Goal: Task Accomplishment & Management: Complete application form

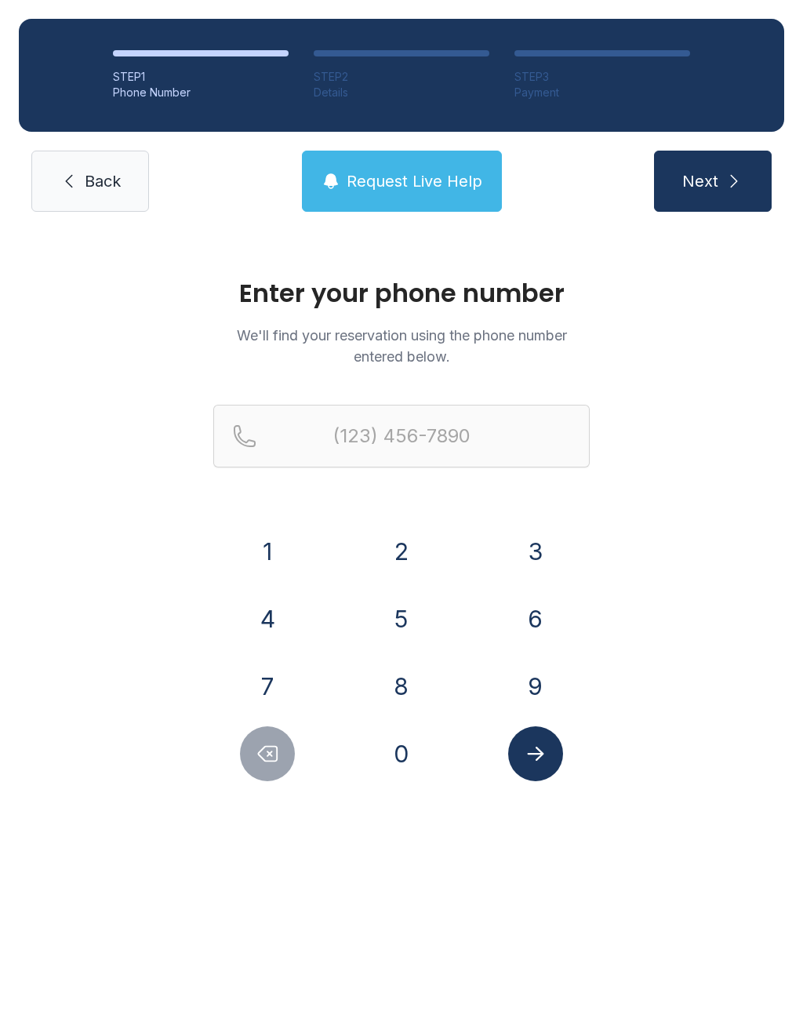
click at [529, 530] on button "3" at bounding box center [535, 551] width 55 height 55
click at [410, 749] on button "0" at bounding box center [401, 754] width 55 height 55
click at [526, 554] on button "3" at bounding box center [535, 551] width 55 height 55
click at [540, 546] on button "3" at bounding box center [535, 551] width 55 height 55
click at [416, 734] on button "0" at bounding box center [401, 754] width 55 height 55
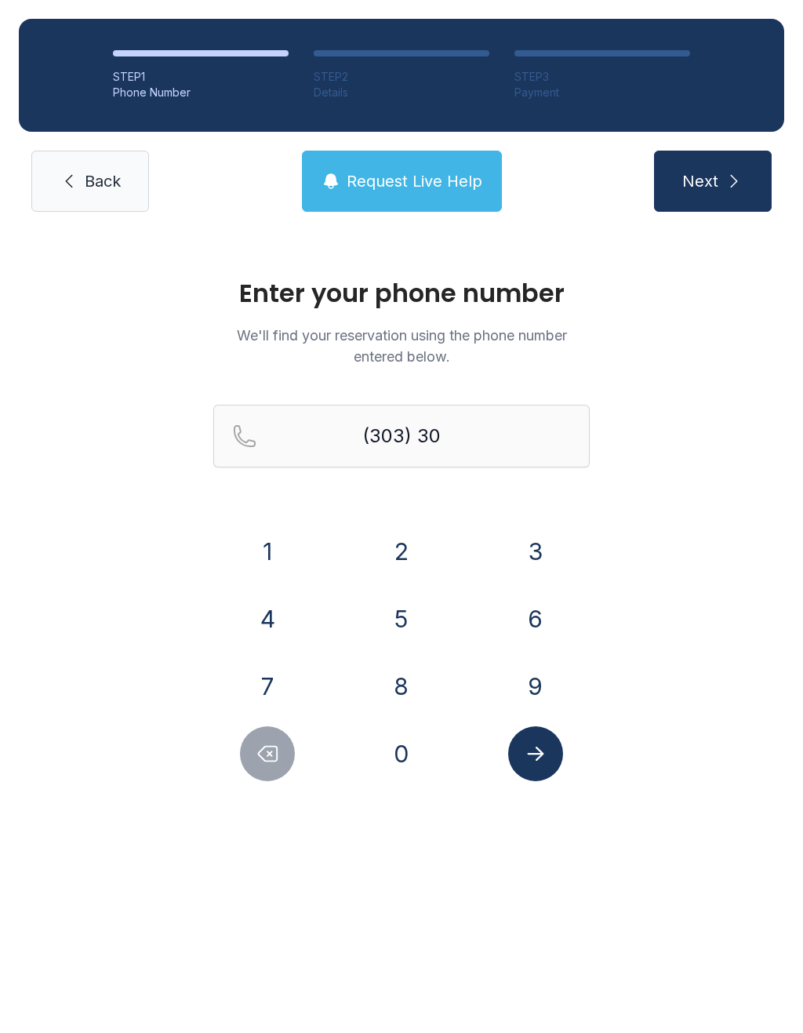
click at [401, 608] on button "5" at bounding box center [401, 619] width 55 height 55
click at [413, 676] on button "8" at bounding box center [401, 686] width 55 height 55
click at [395, 558] on button "2" at bounding box center [401, 551] width 55 height 55
click at [274, 543] on button "1" at bounding box center [267, 551] width 55 height 55
click at [530, 530] on button "3" at bounding box center [535, 551] width 55 height 55
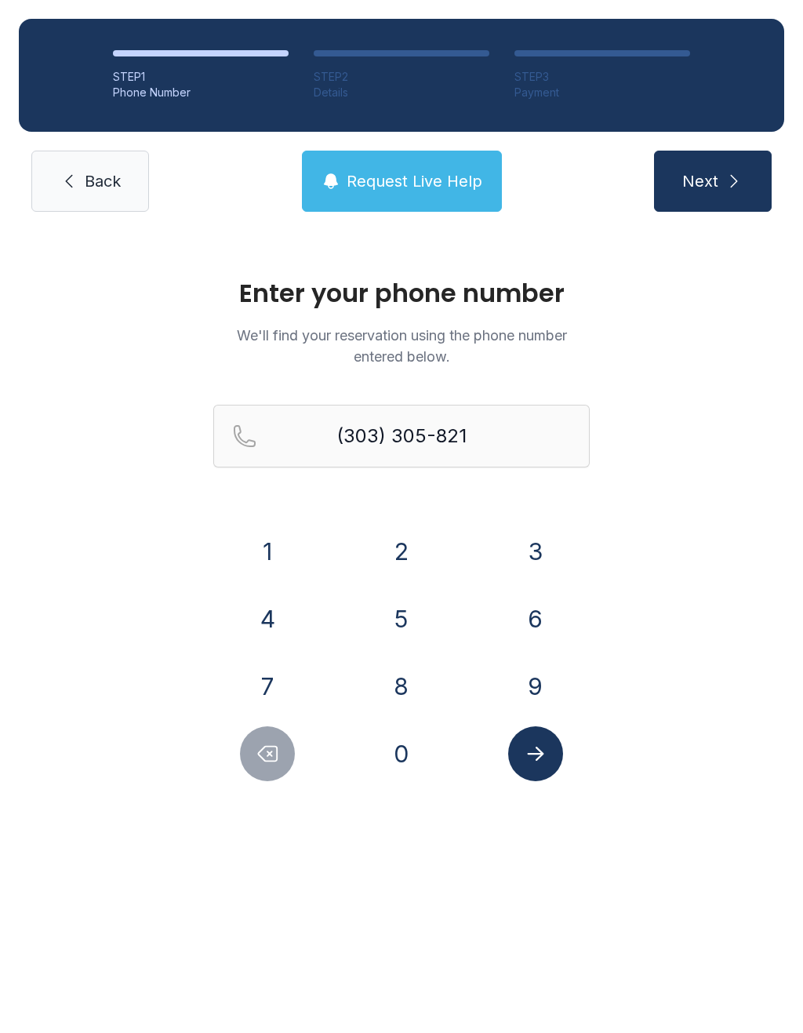
type input "[PHONE_NUMBER]"
click at [537, 753] on icon "Submit lookup form" at bounding box center [535, 754] width 16 height 14
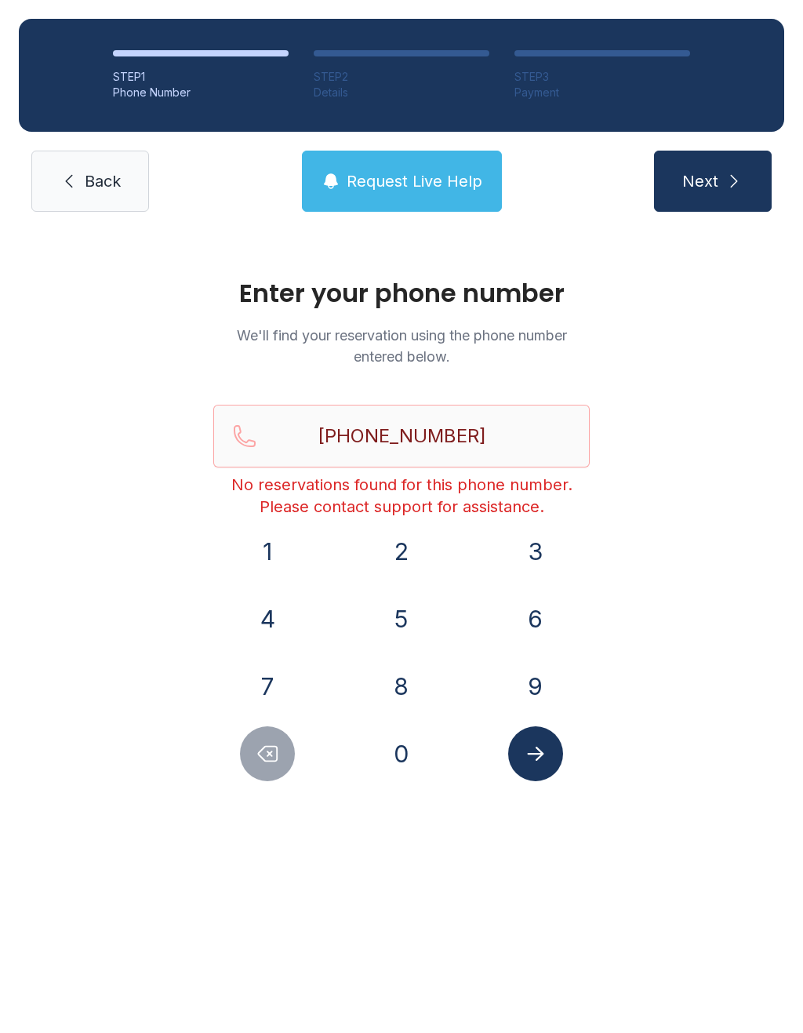
click at [399, 173] on span "Request Live Help" at bounding box center [415, 181] width 136 height 22
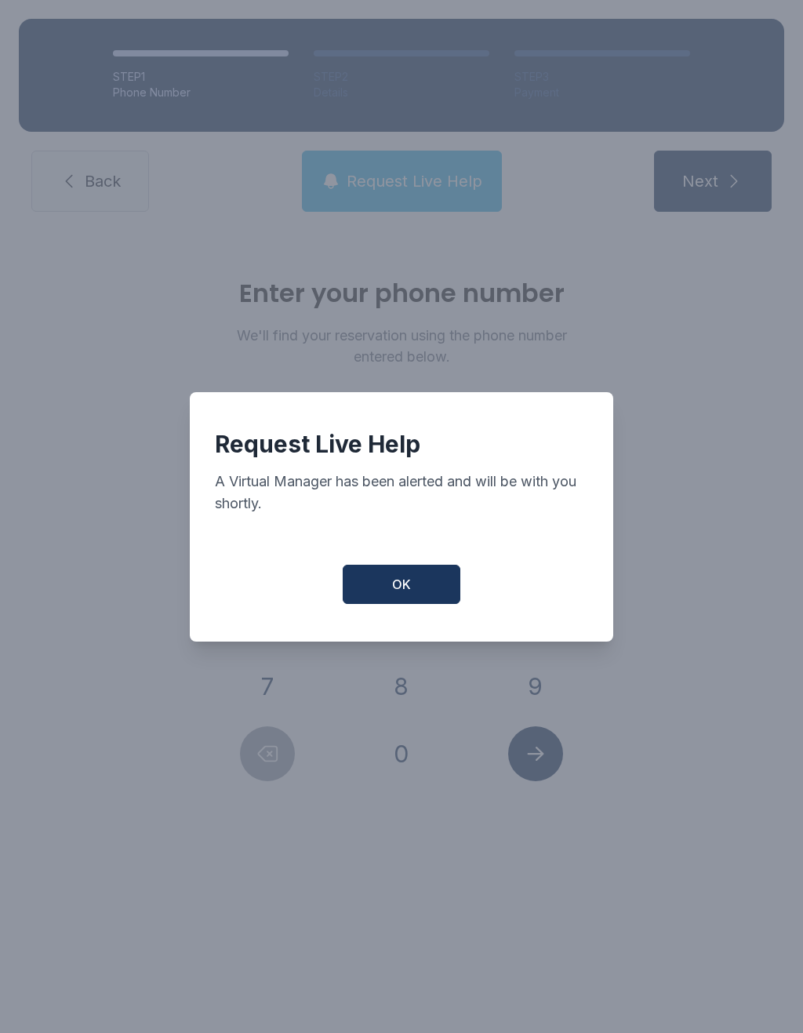
click at [403, 591] on span "OK" at bounding box center [401, 584] width 19 height 19
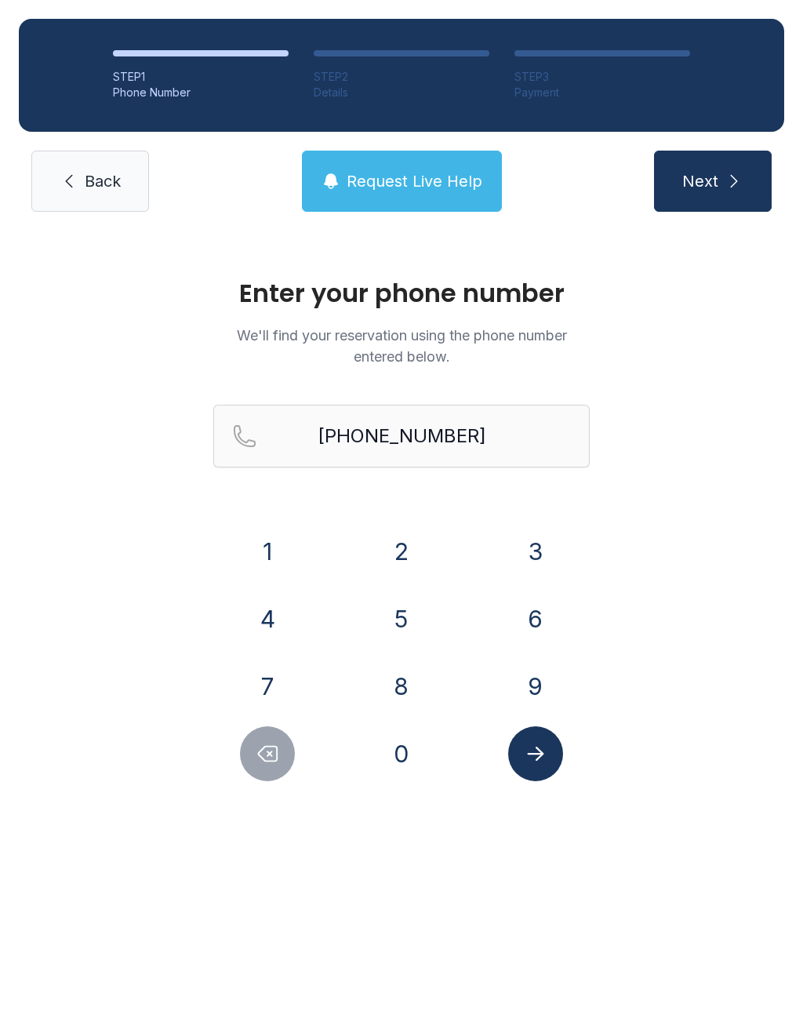
click at [95, 180] on span "Back" at bounding box center [103, 181] width 36 height 22
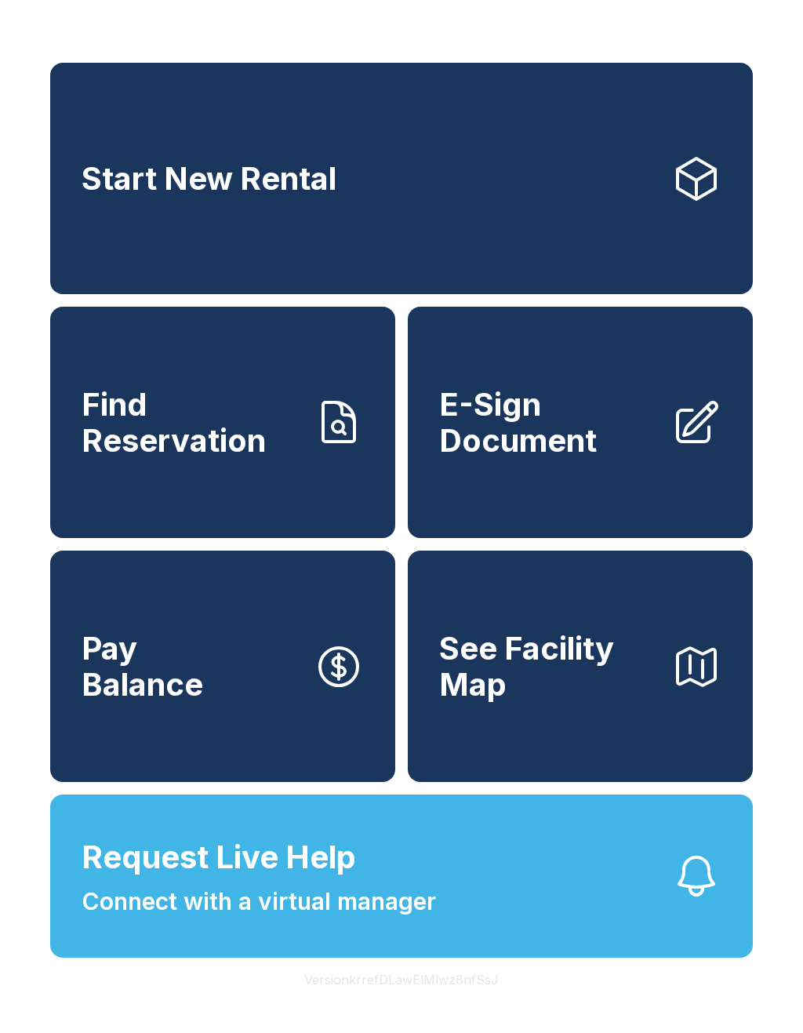
click at [660, 483] on link "E-Sign Document" at bounding box center [580, 422] width 345 height 231
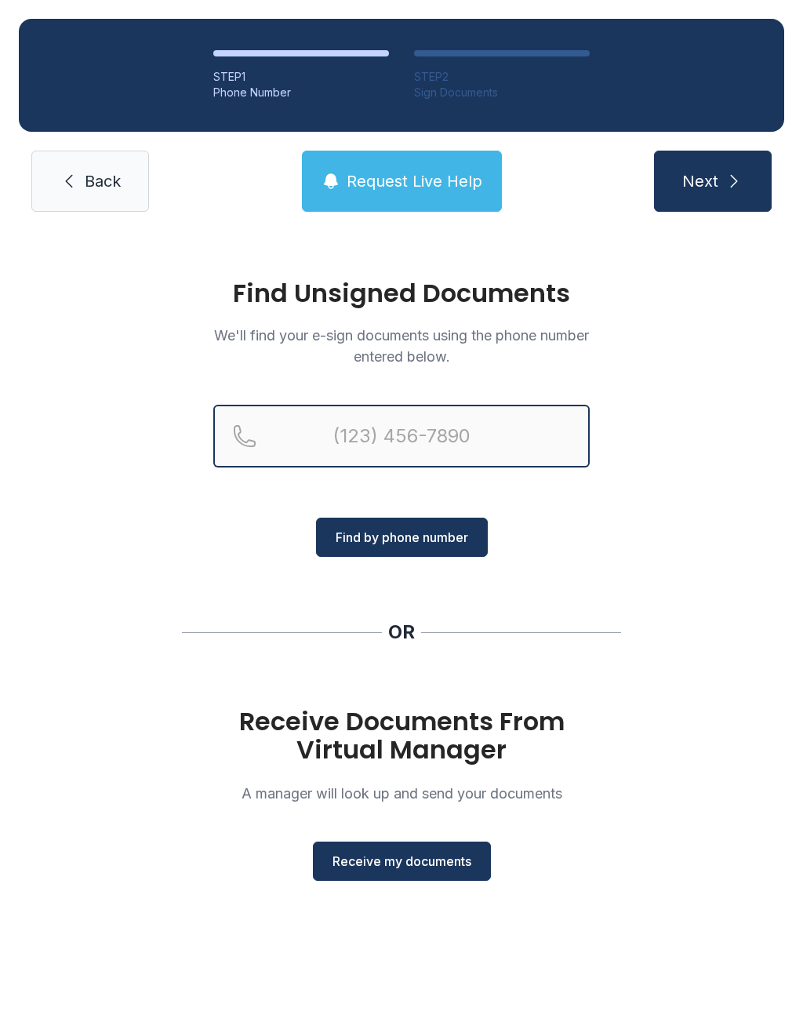
click at [382, 439] on input "Reservation phone number" at bounding box center [401, 436] width 377 height 63
type input "("
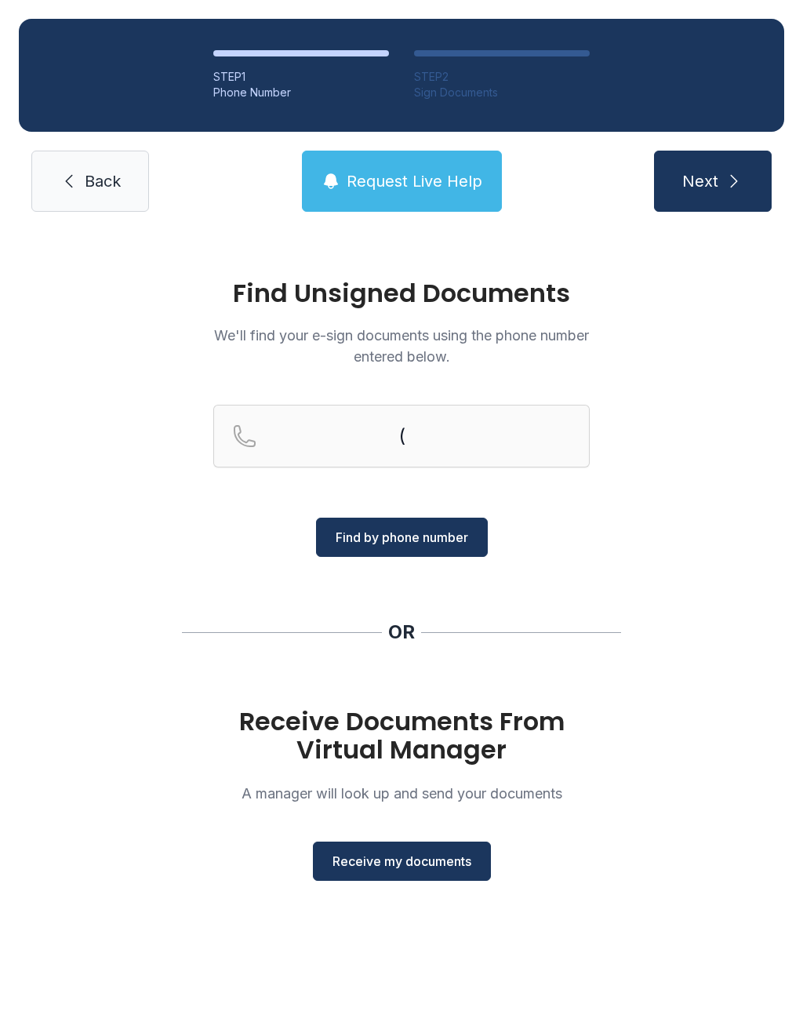
click at [709, 506] on div "Find Unsigned Documents We'll find your e-sign documents using the phone number…" at bounding box center [401, 587] width 803 height 713
click at [431, 845] on button "Receive my documents" at bounding box center [402, 861] width 178 height 39
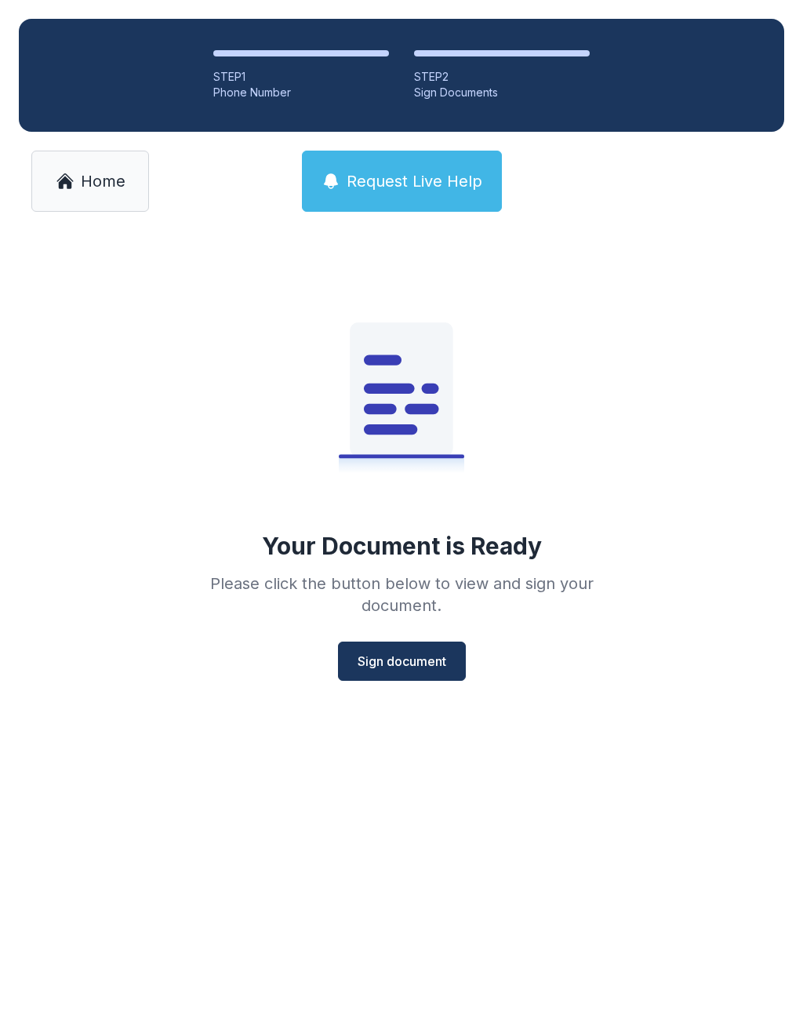
click at [423, 664] on span "Sign document" at bounding box center [402, 661] width 89 height 19
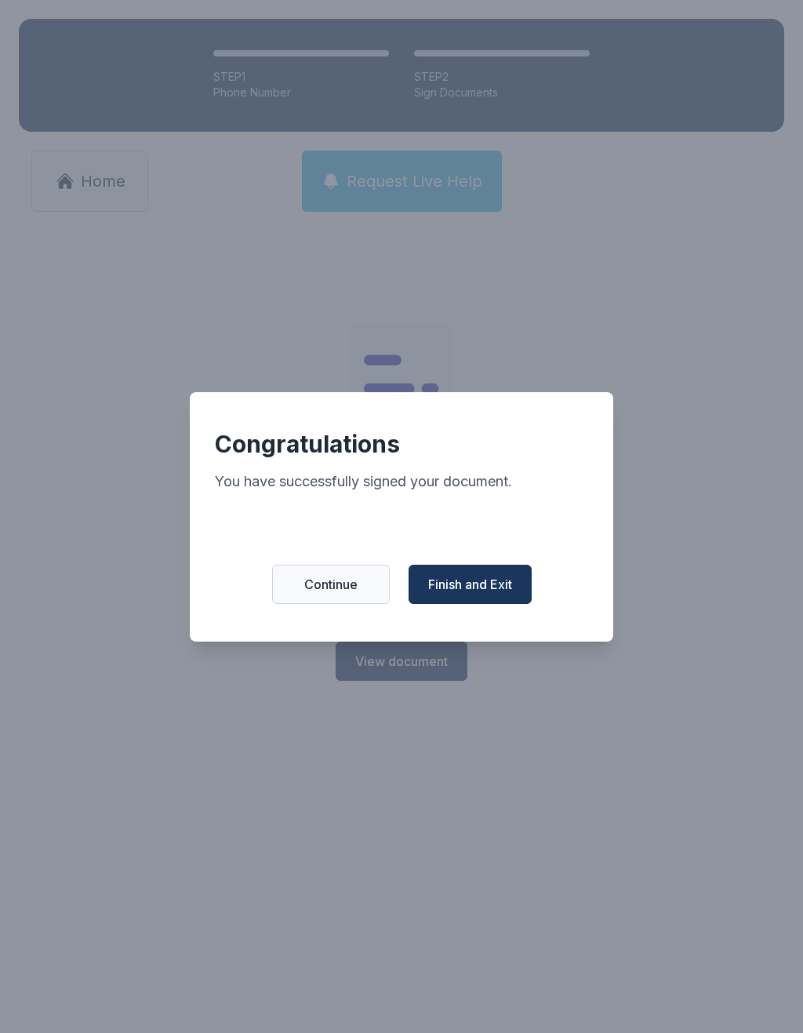
click at [474, 586] on span "Finish and Exit" at bounding box center [470, 584] width 84 height 19
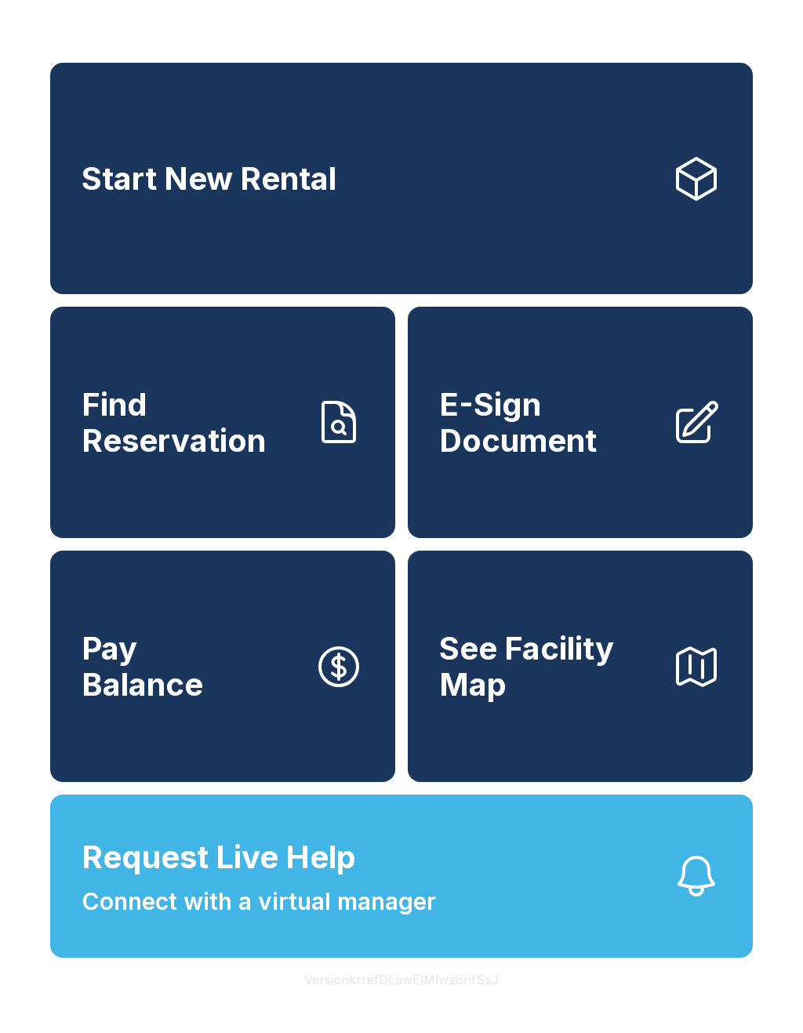
click at [553, 447] on span "E-Sign Document" at bounding box center [549, 422] width 220 height 71
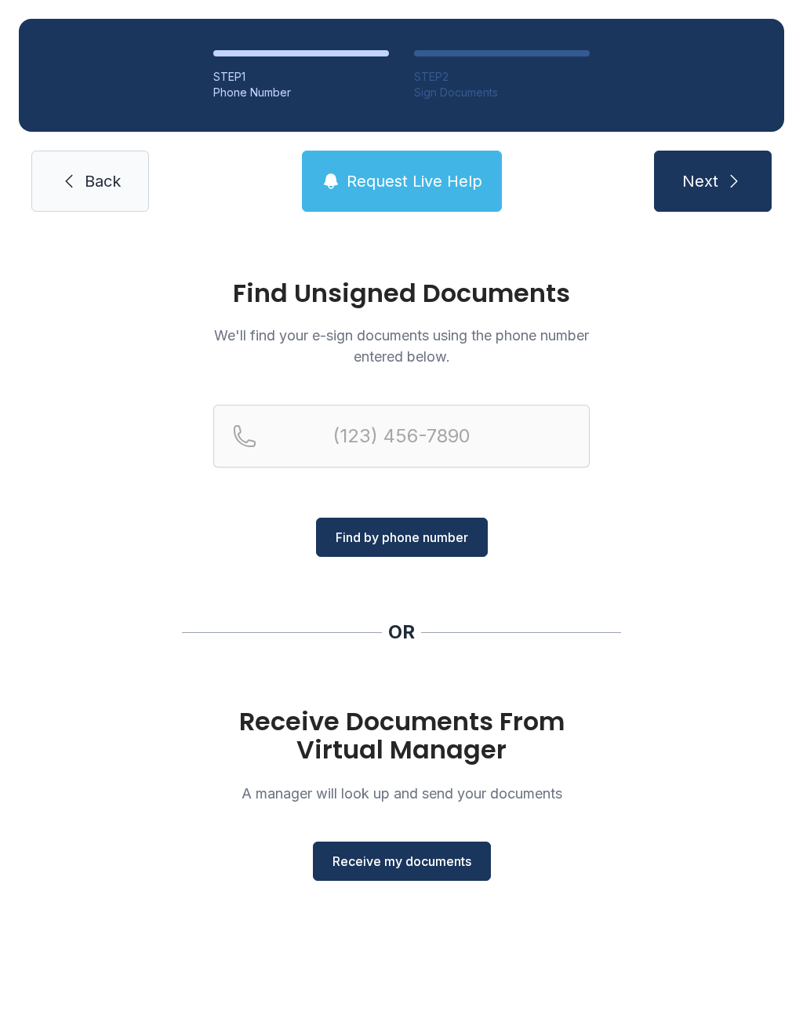
click at [421, 854] on span "Receive my documents" at bounding box center [402, 861] width 139 height 19
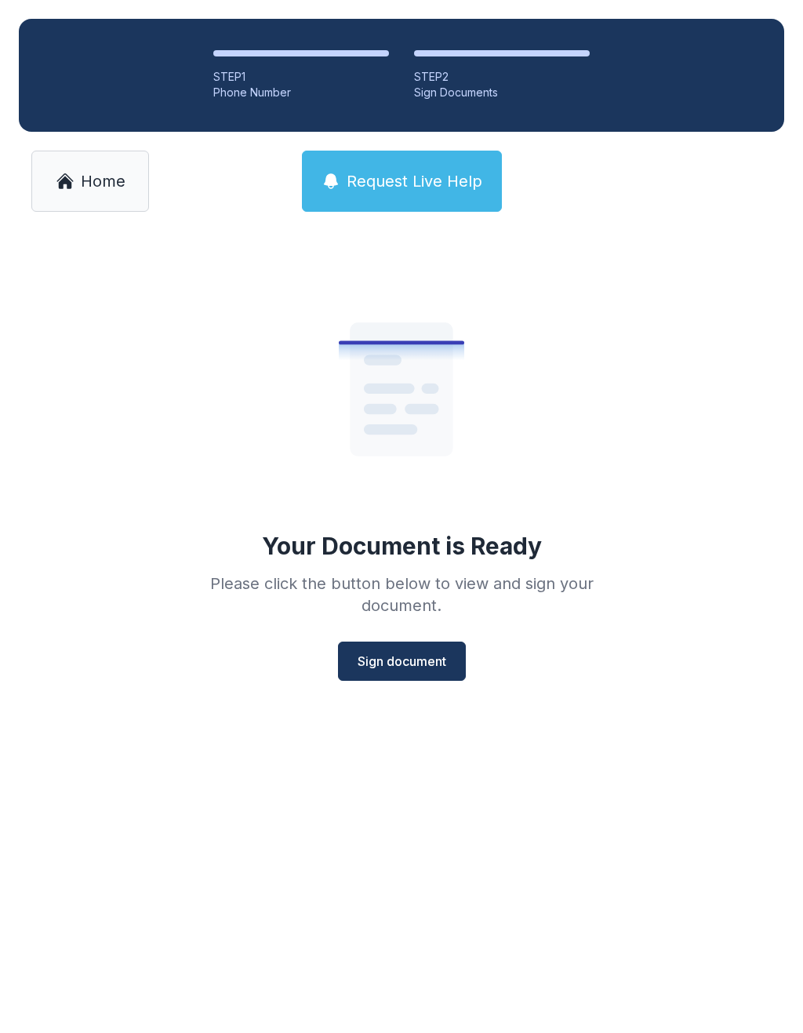
click at [376, 672] on button "Sign document" at bounding box center [402, 661] width 128 height 39
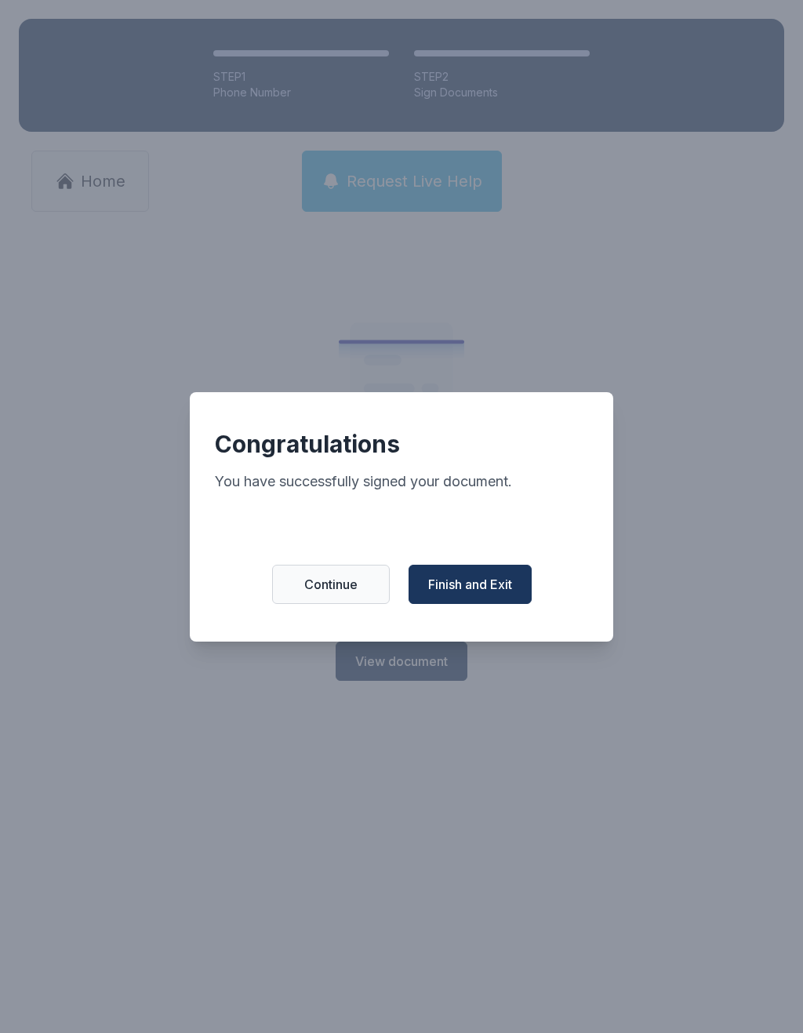
click at [462, 583] on button "Finish and Exit" at bounding box center [470, 584] width 123 height 39
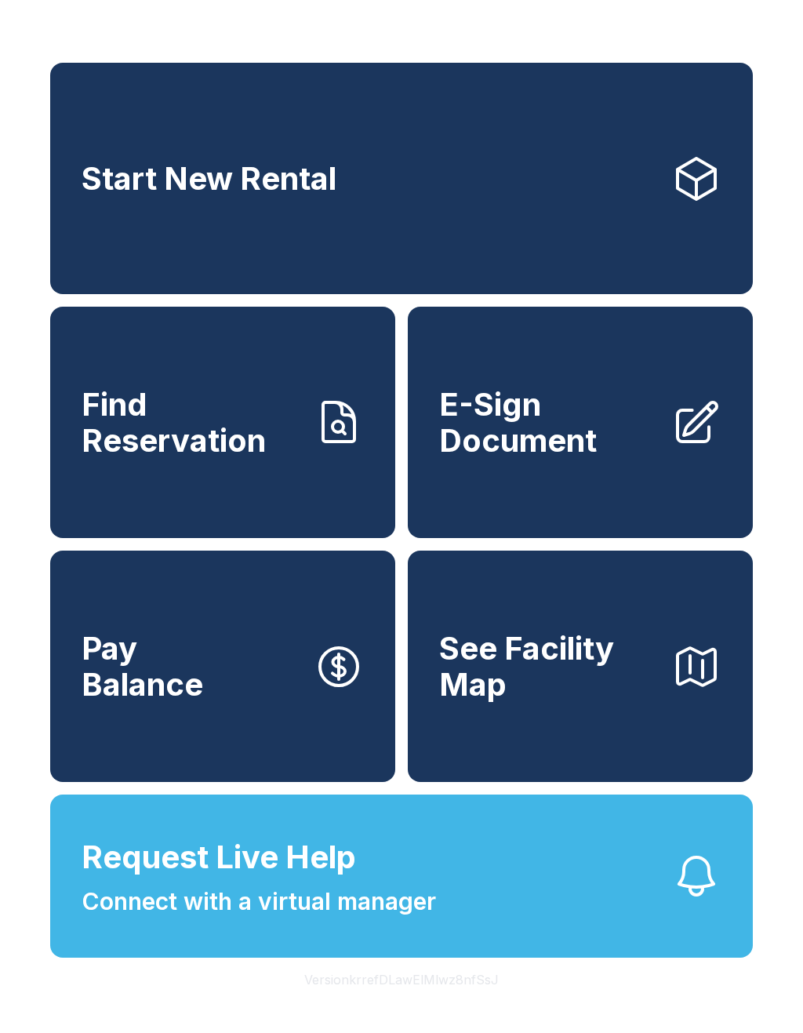
click at [614, 918] on button "Request Live Help Connect with a virtual manager" at bounding box center [401, 876] width 703 height 163
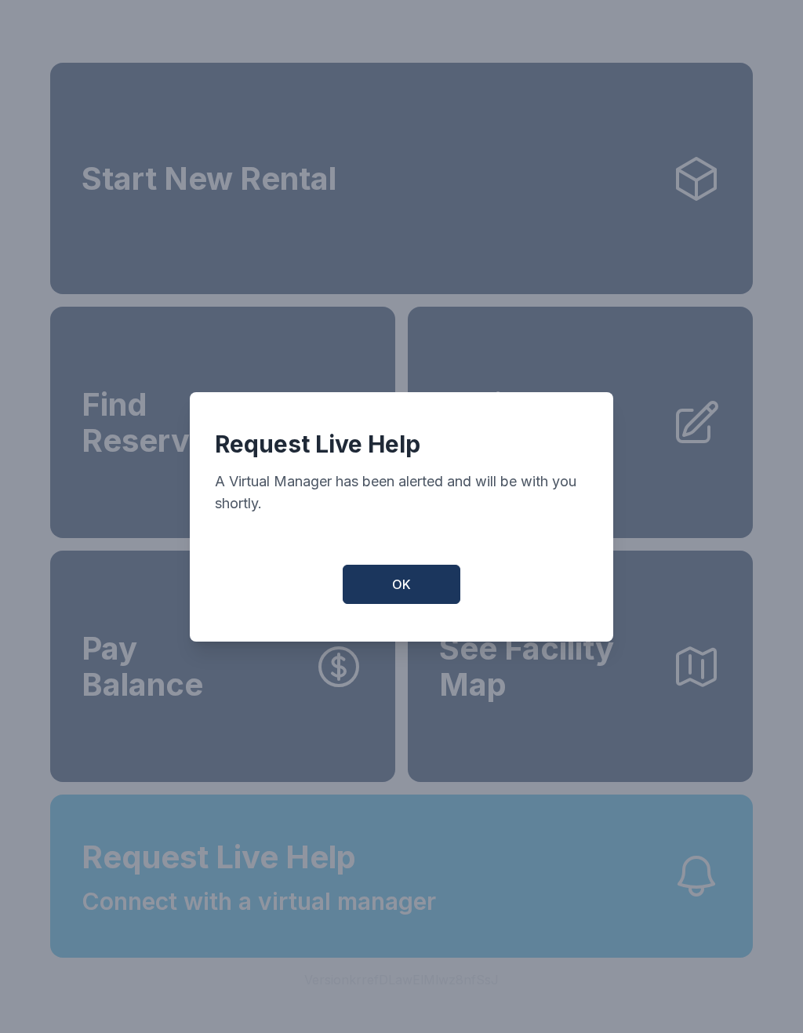
click at [419, 584] on button "OK" at bounding box center [402, 584] width 118 height 39
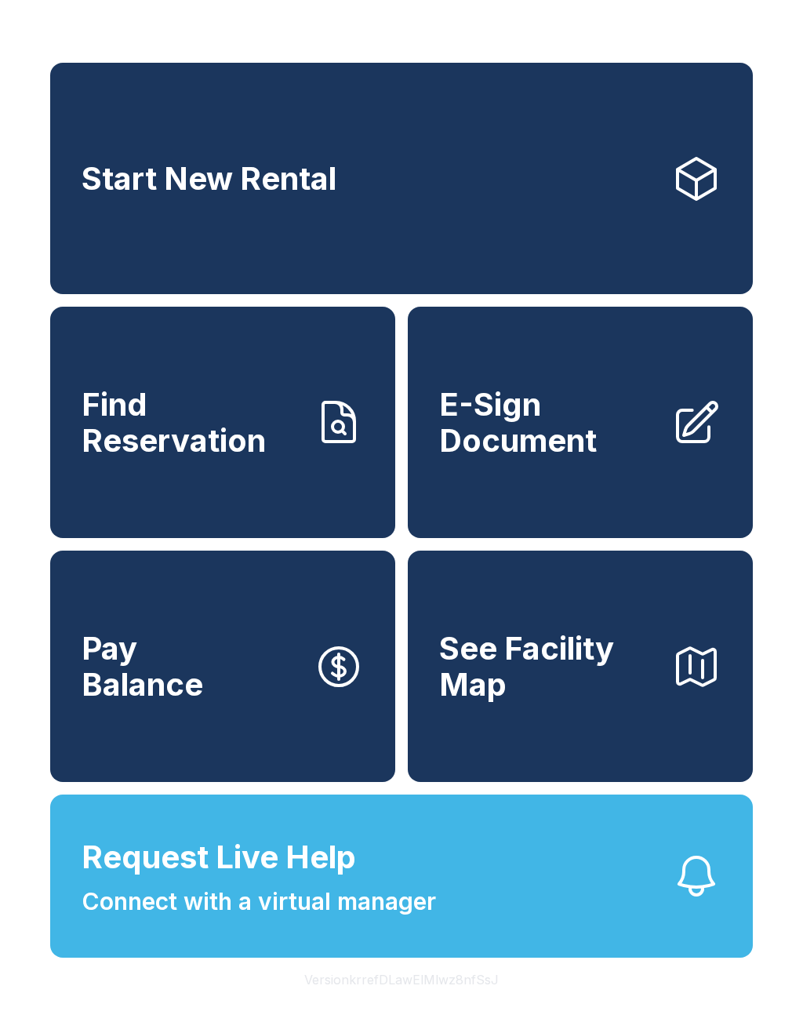
click at [208, 458] on span "Find Reservation" at bounding box center [192, 422] width 220 height 71
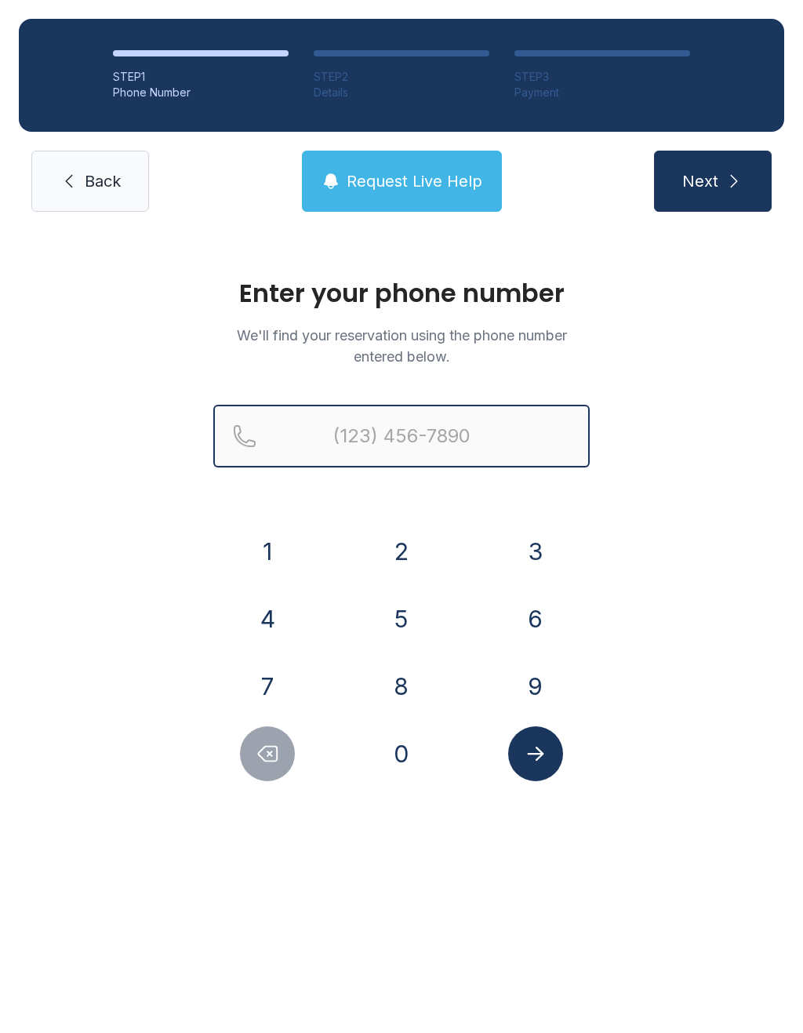
click at [456, 443] on input "Reservation phone number" at bounding box center [401, 436] width 377 height 63
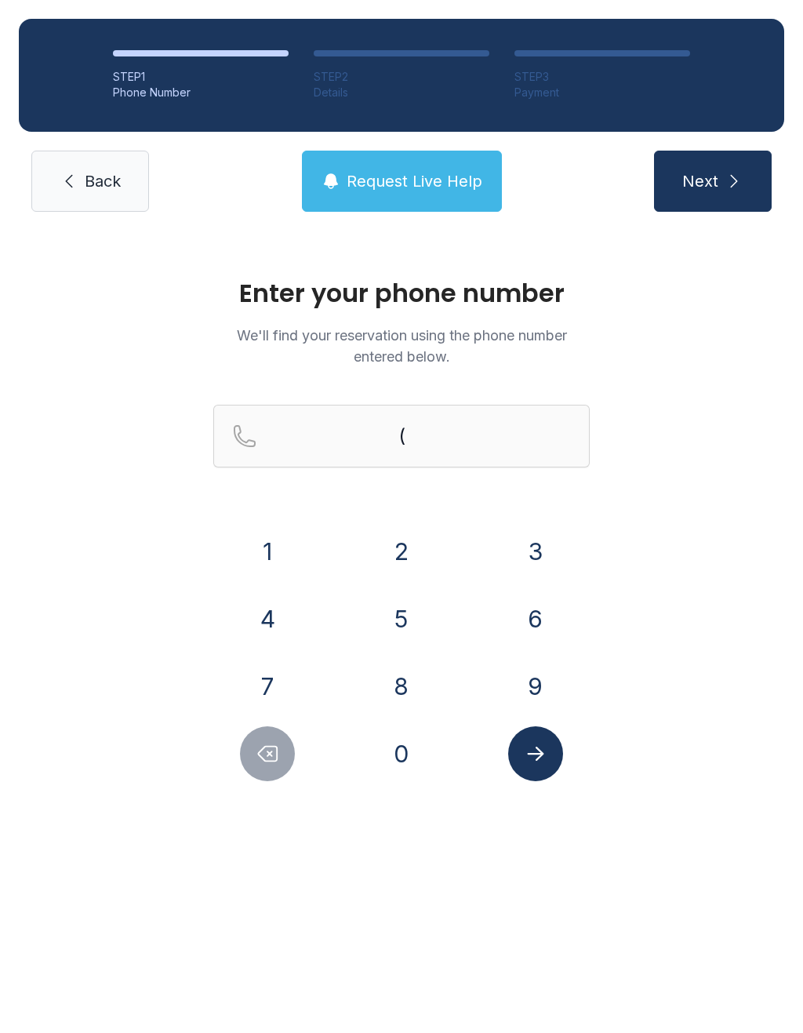
click at [529, 549] on button "3" at bounding box center [535, 551] width 55 height 55
click at [403, 763] on button "0" at bounding box center [401, 754] width 55 height 55
click at [519, 563] on button "3" at bounding box center [535, 551] width 55 height 55
click at [415, 767] on button "0" at bounding box center [401, 754] width 55 height 55
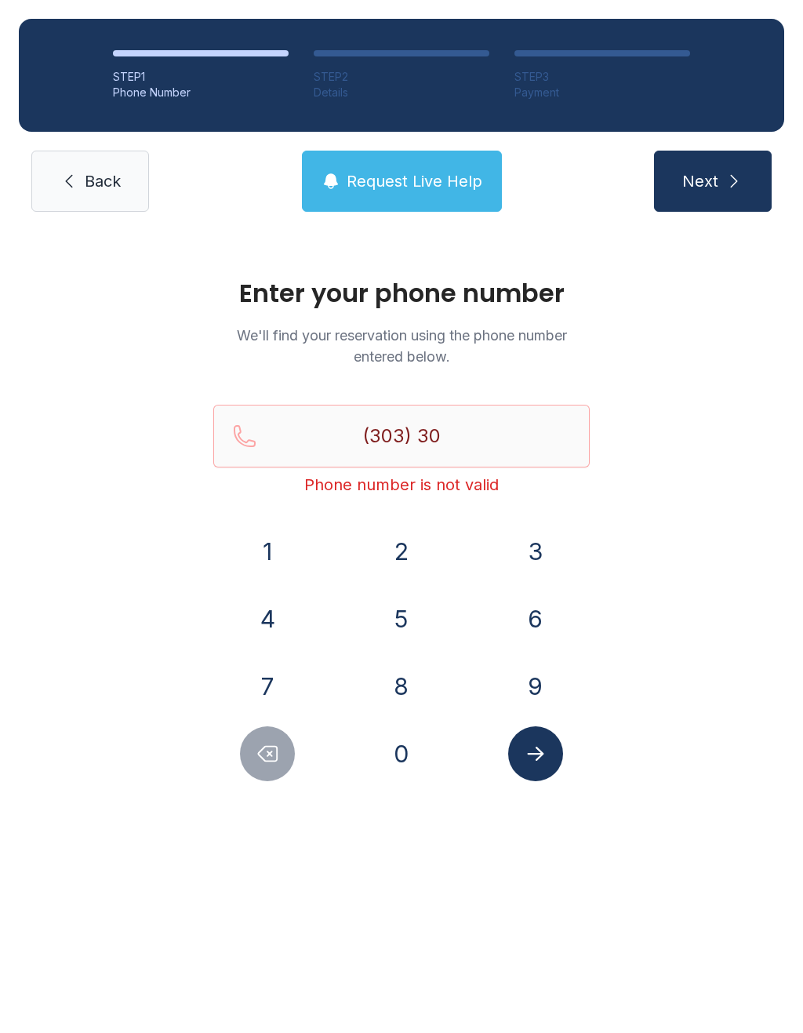
click at [403, 612] on button "5" at bounding box center [401, 619] width 55 height 55
click at [416, 691] on button "8" at bounding box center [401, 686] width 55 height 55
click at [406, 559] on button "2" at bounding box center [401, 551] width 55 height 55
click at [261, 554] on button "1" at bounding box center [267, 551] width 55 height 55
click at [532, 541] on button "3" at bounding box center [535, 551] width 55 height 55
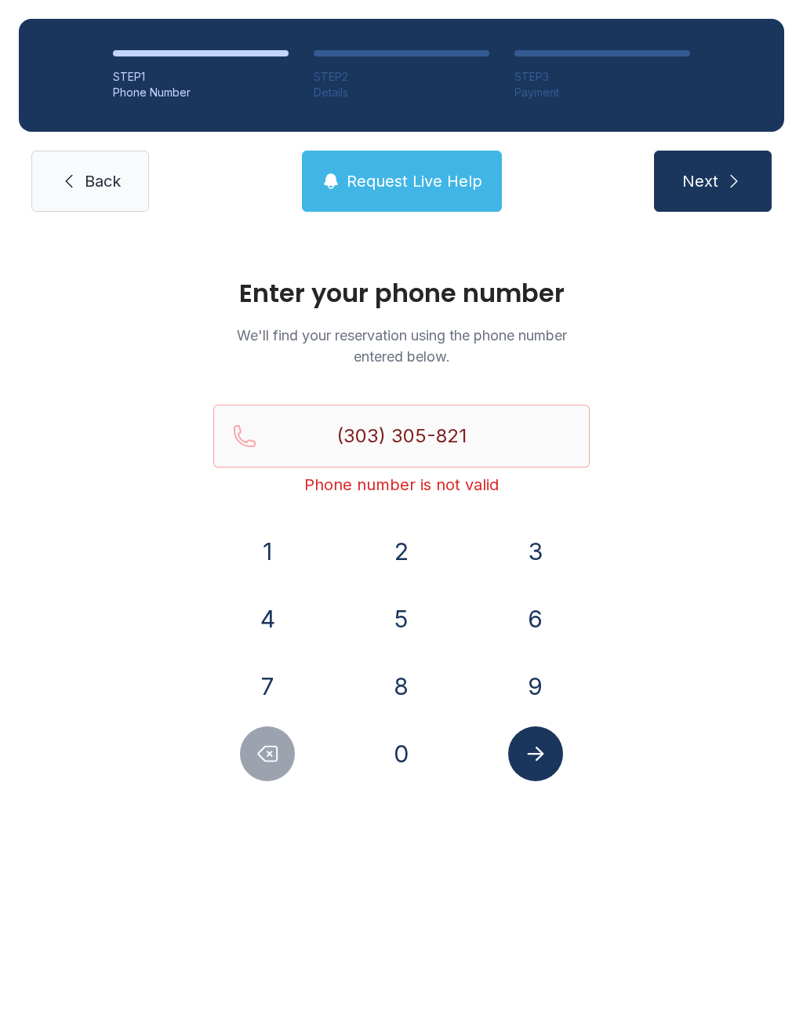
type input "[PHONE_NUMBER]"
click at [536, 755] on icon "Submit lookup form" at bounding box center [535, 754] width 16 height 14
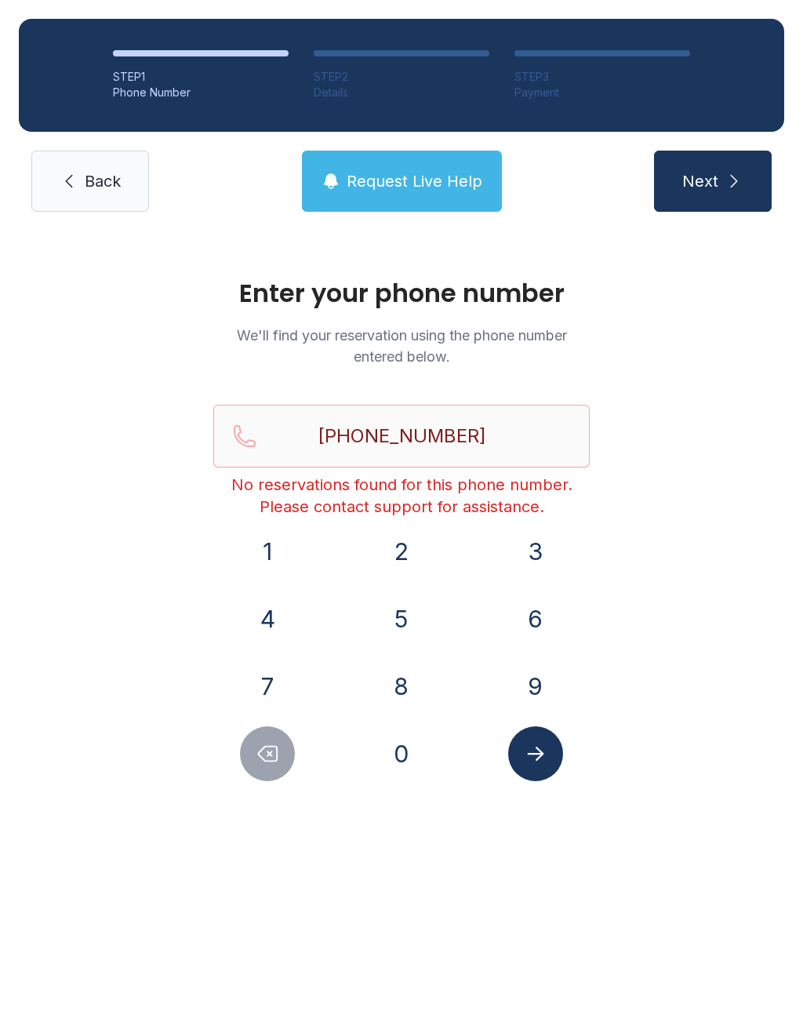
click at [726, 181] on icon "submit" at bounding box center [734, 181] width 19 height 19
click at [417, 172] on span "Request Live Help" at bounding box center [415, 181] width 136 height 22
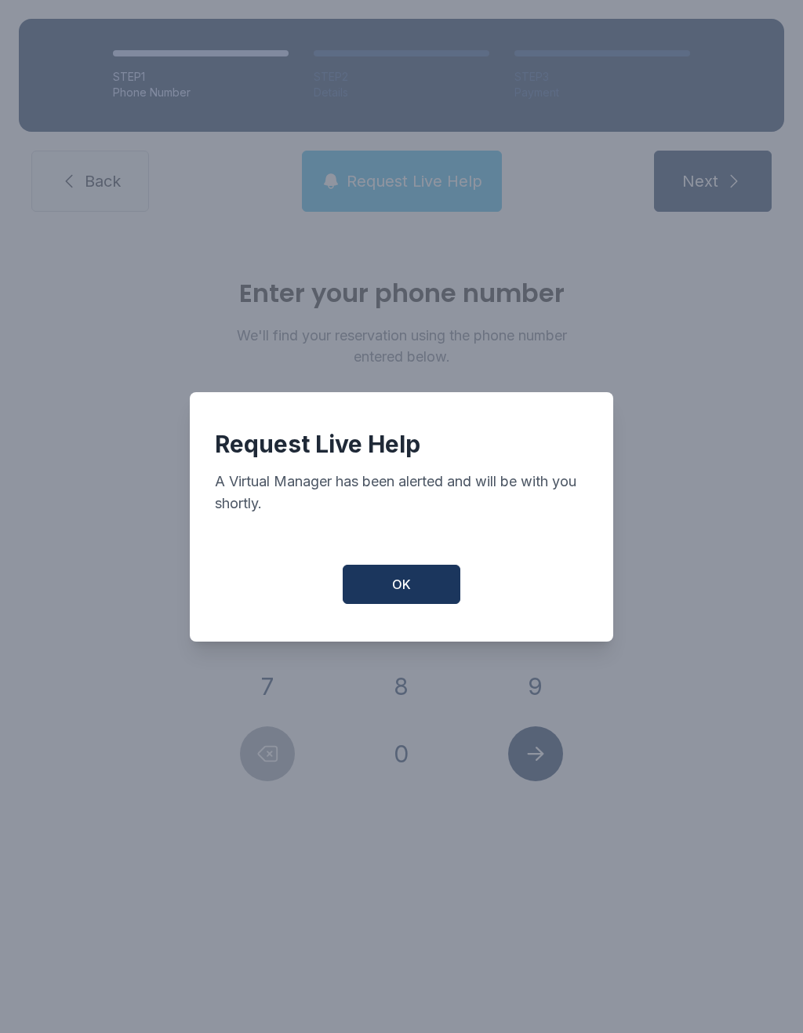
click at [395, 588] on span "OK" at bounding box center [401, 584] width 19 height 19
